Goal: Task Accomplishment & Management: Use online tool/utility

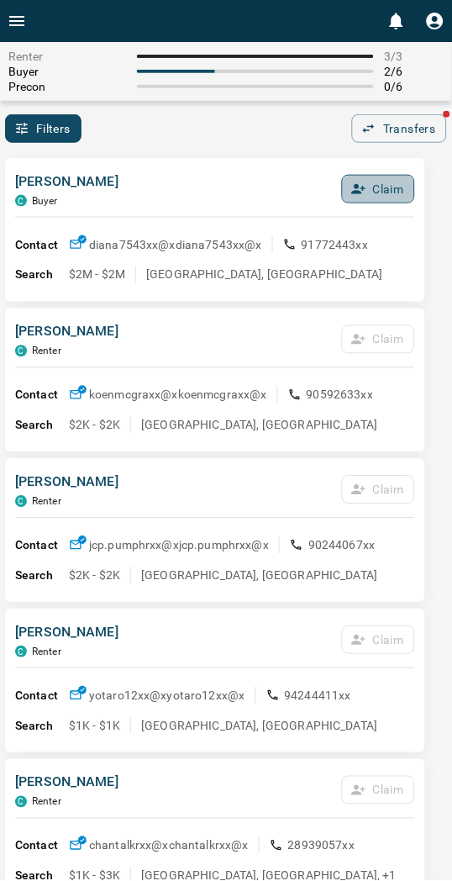
click at [389, 180] on button "Claim" at bounding box center [378, 189] width 73 height 29
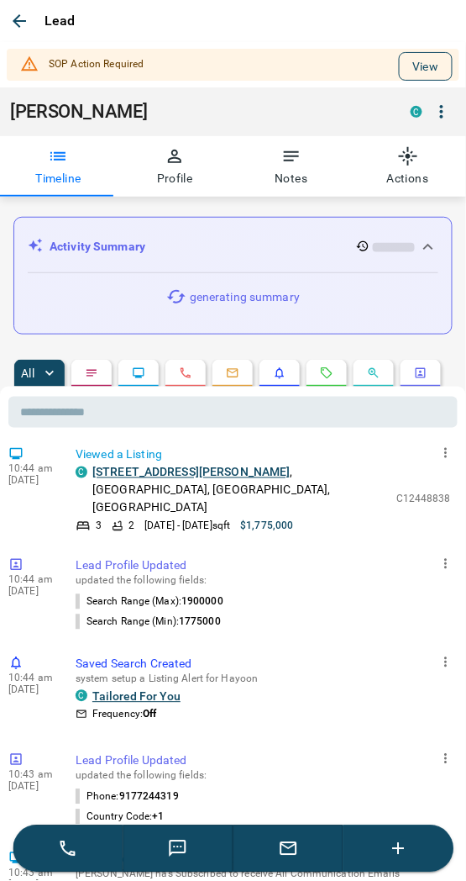
click at [407, 65] on button "View" at bounding box center [426, 66] width 54 height 29
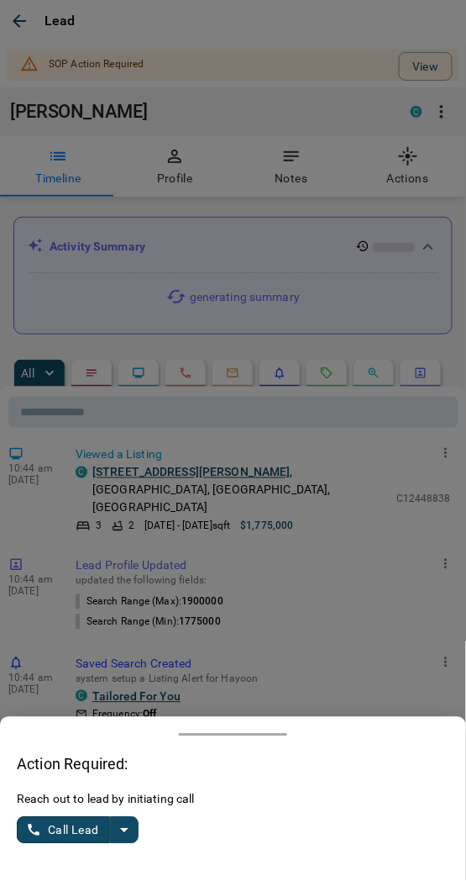
click at [129, 830] on icon "split button" at bounding box center [124, 830] width 20 height 20
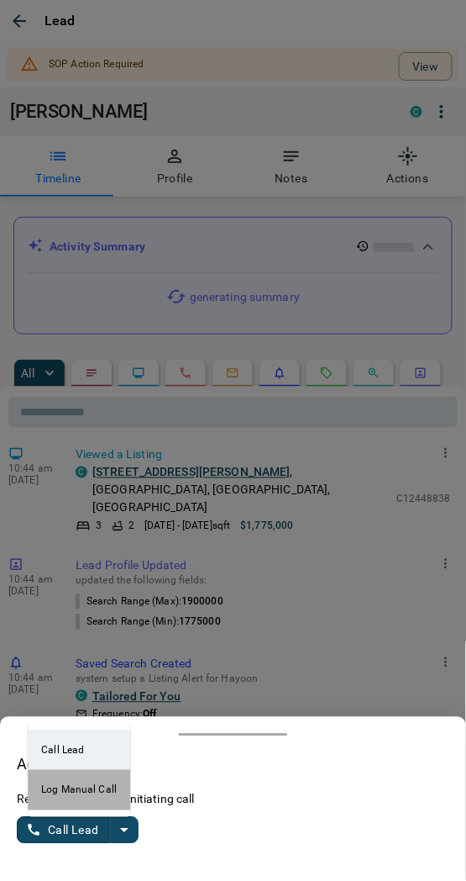
click at [88, 792] on li "Log Manual Call" at bounding box center [79, 790] width 103 height 40
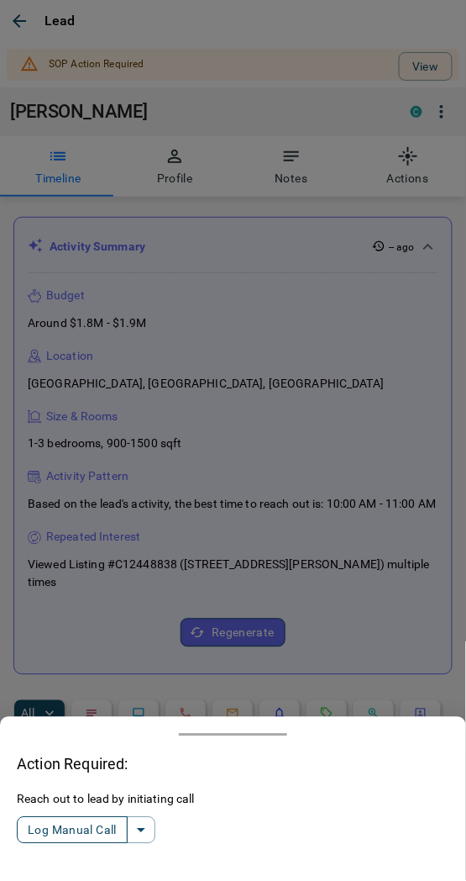
click at [63, 830] on button "Log Manual Call" at bounding box center [72, 830] width 111 height 27
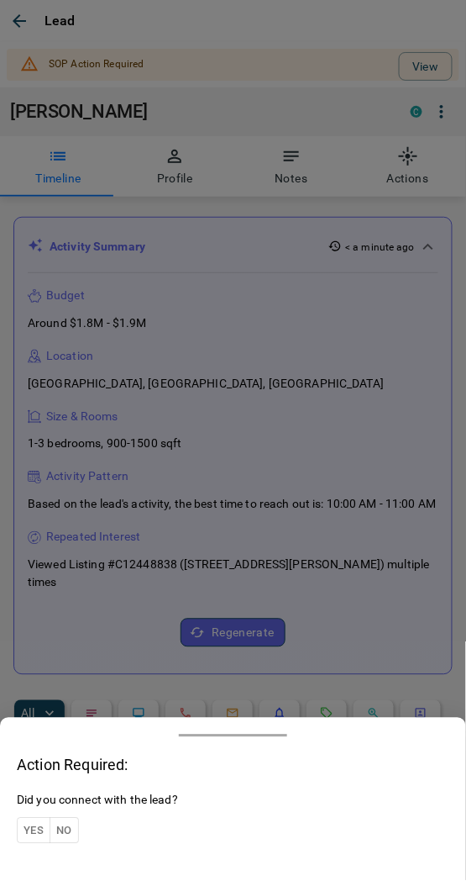
click at [40, 828] on button "Yes" at bounding box center [34, 831] width 34 height 26
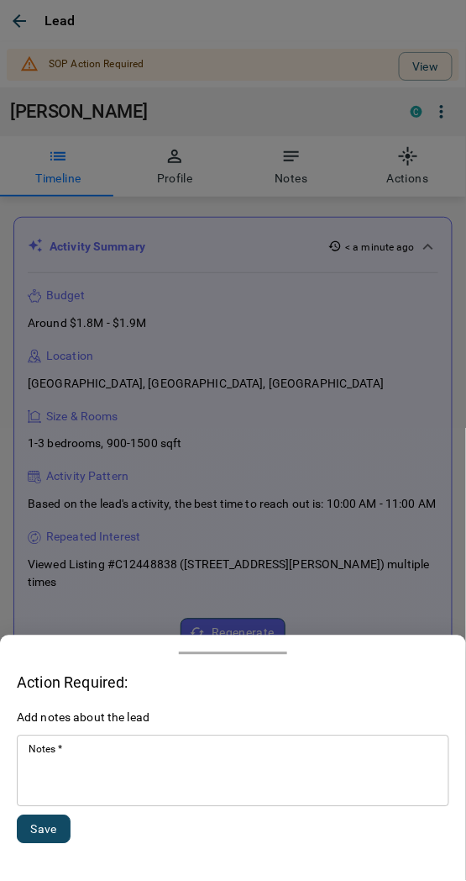
click at [95, 777] on textarea "Notes   *" at bounding box center [233, 771] width 409 height 57
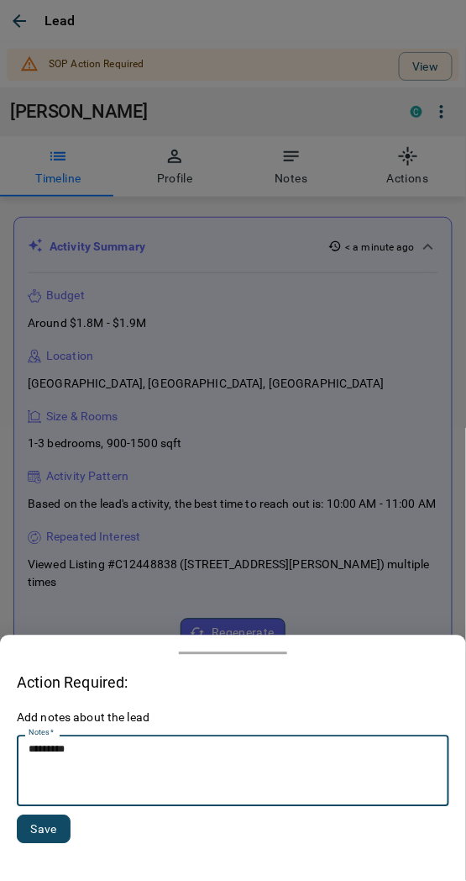
type textarea "*********"
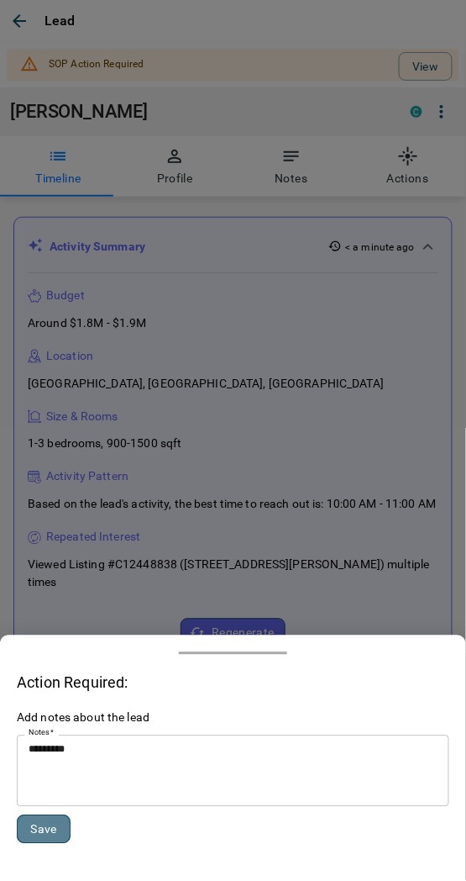
click at [54, 838] on button "Save" at bounding box center [44, 829] width 54 height 29
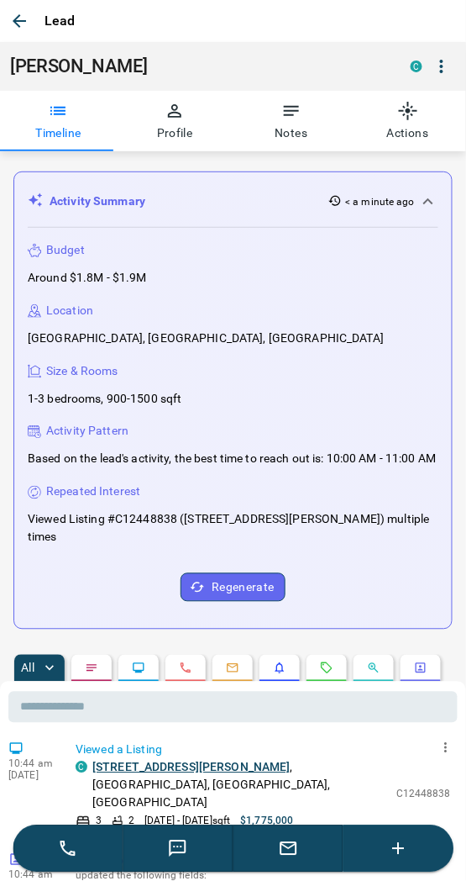
drag, startPoint x: 20, startPoint y: 1, endPoint x: 15, endPoint y: 24, distance: 23.2
click at [18, 4] on div "Lead" at bounding box center [233, 21] width 466 height 42
click at [15, 24] on icon "button" at bounding box center [19, 21] width 20 height 20
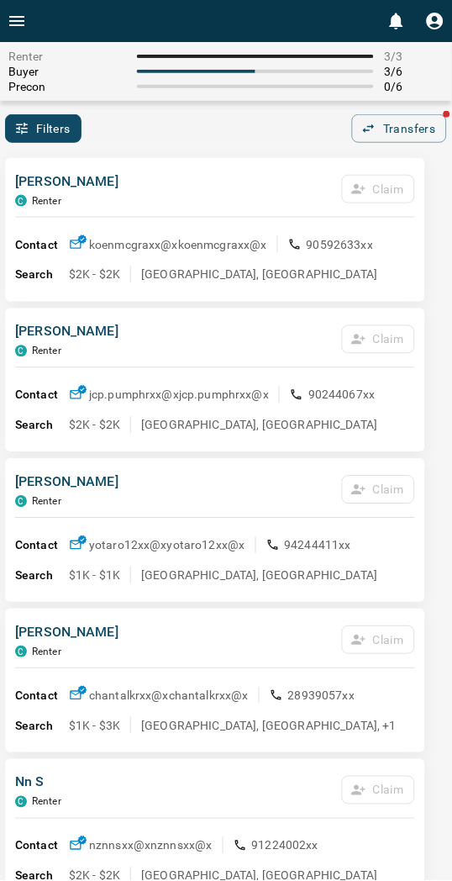
drag, startPoint x: 290, startPoint y: 202, endPoint x: 119, endPoint y: 94, distance: 201.7
click at [289, 200] on div "[PERSON_NAME] C Renter Claim" at bounding box center [215, 193] width 400 height 45
